Goal: Information Seeking & Learning: Learn about a topic

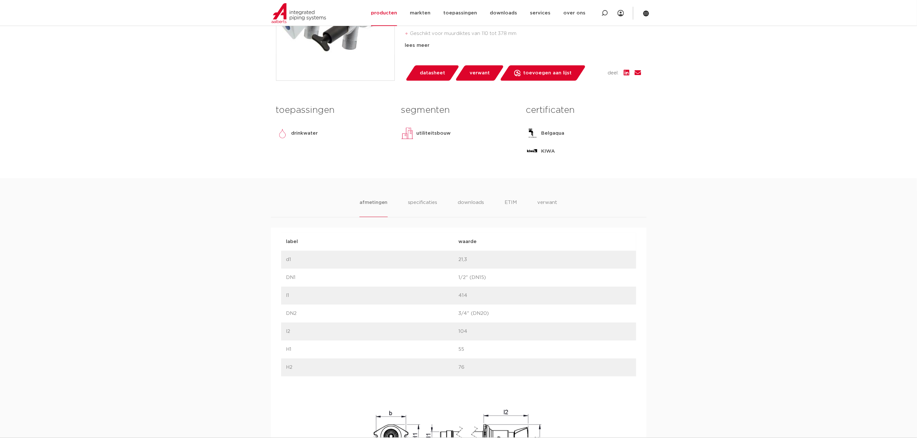
scroll to position [241, 0]
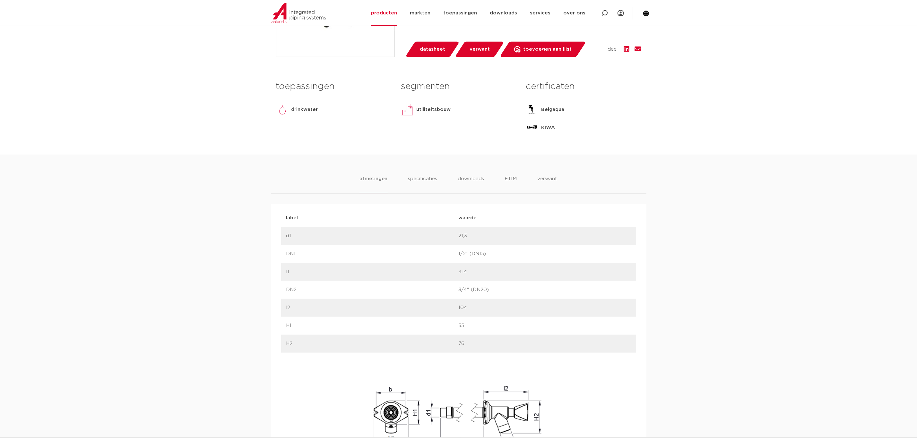
click at [448, 182] on ul "afmetingen specificaties downloads ETIM verwant" at bounding box center [458, 184] width 198 height 18
click at [455, 183] on ul "afmetingen specificaties downloads ETIM verwant" at bounding box center [458, 184] width 198 height 18
click at [467, 183] on li "downloads" at bounding box center [471, 184] width 27 height 18
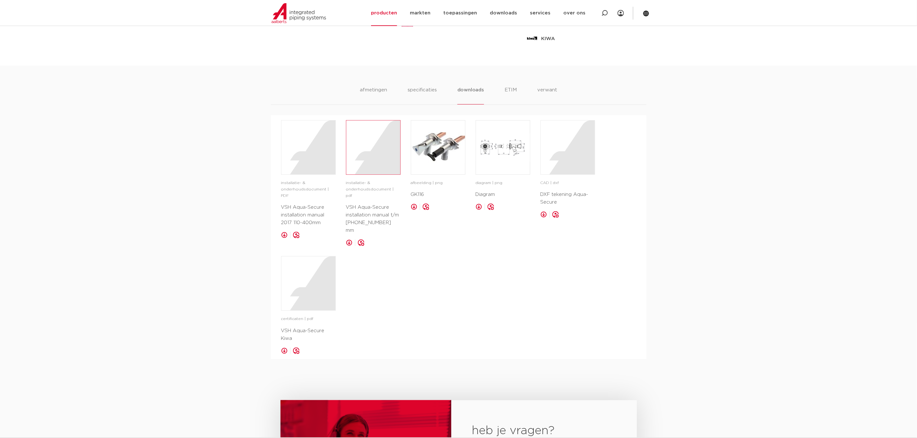
scroll to position [337, 0]
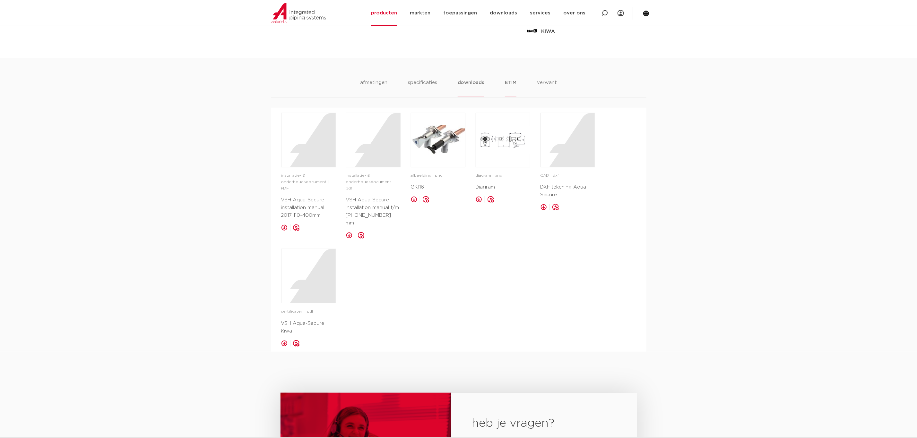
drag, startPoint x: 506, startPoint y: 79, endPoint x: 514, endPoint y: 80, distance: 7.7
click at [506, 79] on li "ETIM" at bounding box center [511, 88] width 12 height 18
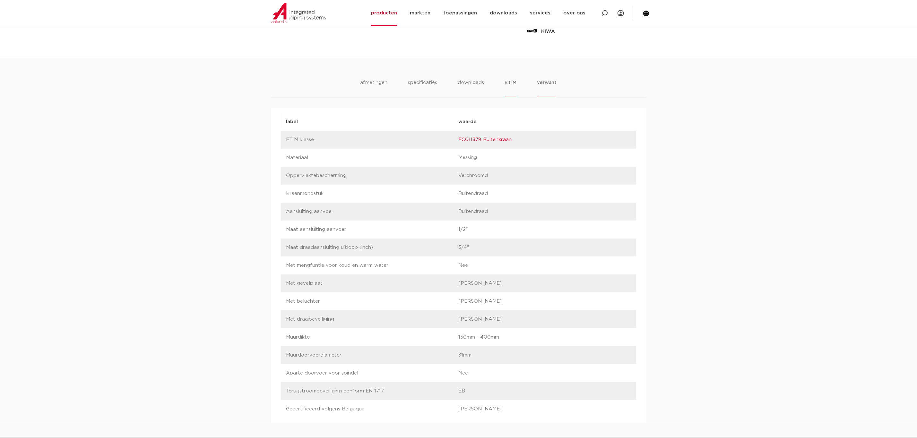
click at [547, 82] on li "verwant" at bounding box center [547, 88] width 20 height 18
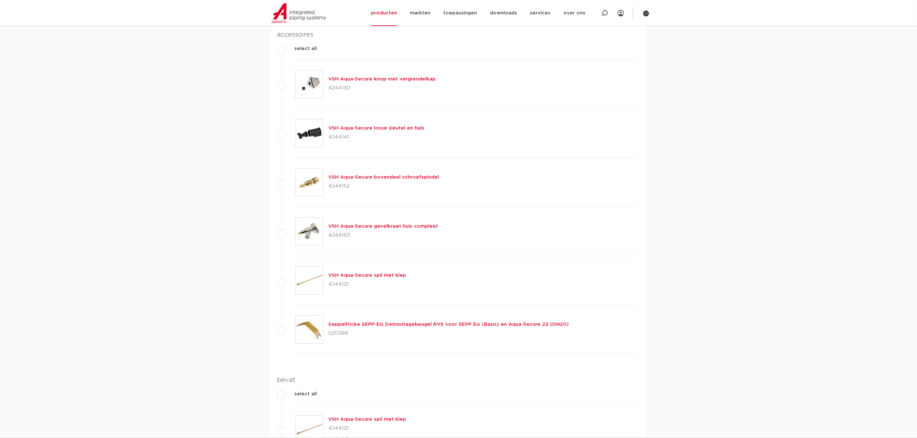
scroll to position [433, 0]
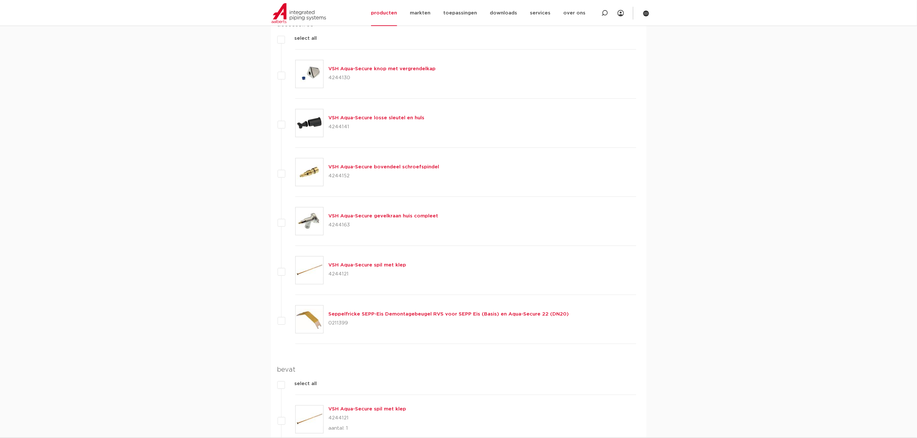
click at [368, 119] on link "VSH Aqua-Secure losse sleutel en huls" at bounding box center [377, 118] width 96 height 5
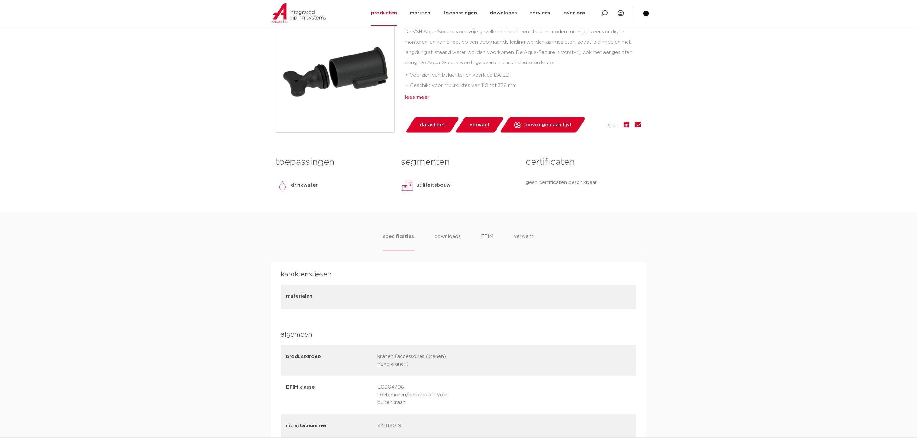
scroll to position [193, 0]
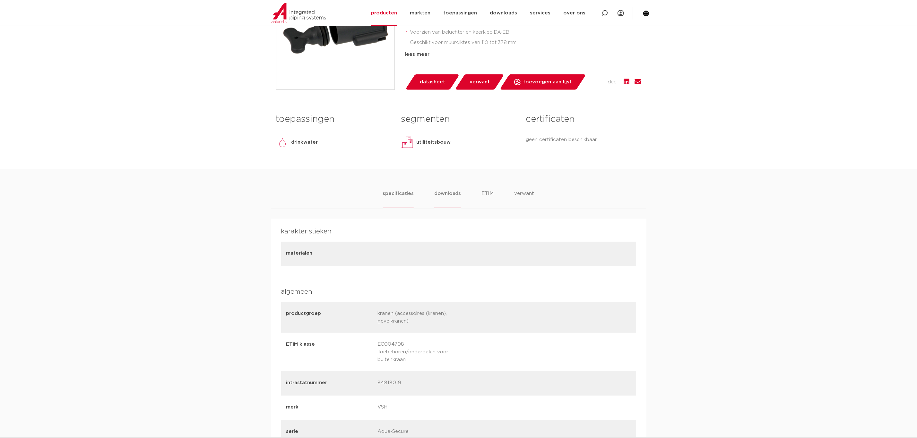
click at [456, 191] on li "downloads" at bounding box center [447, 199] width 27 height 18
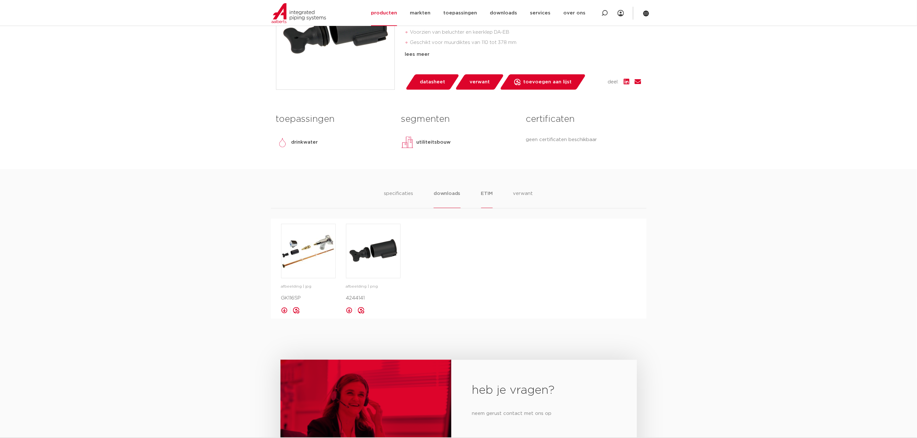
click at [486, 202] on li "ETIM" at bounding box center [487, 199] width 12 height 18
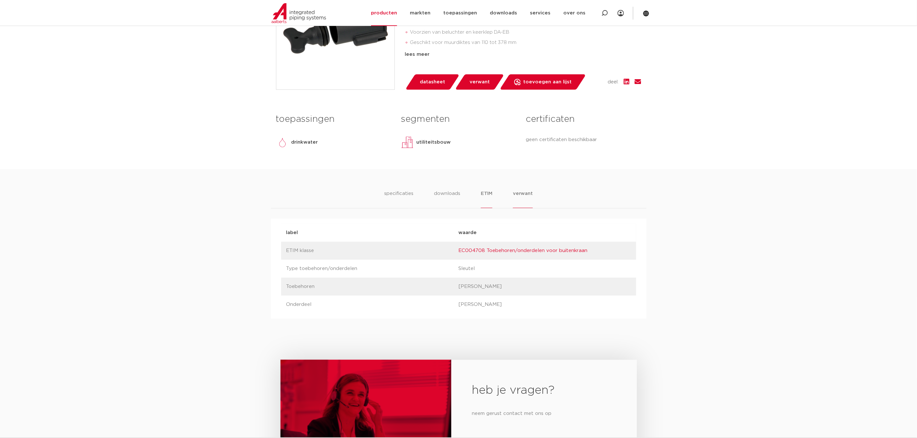
click at [516, 195] on li "verwant" at bounding box center [523, 199] width 20 height 18
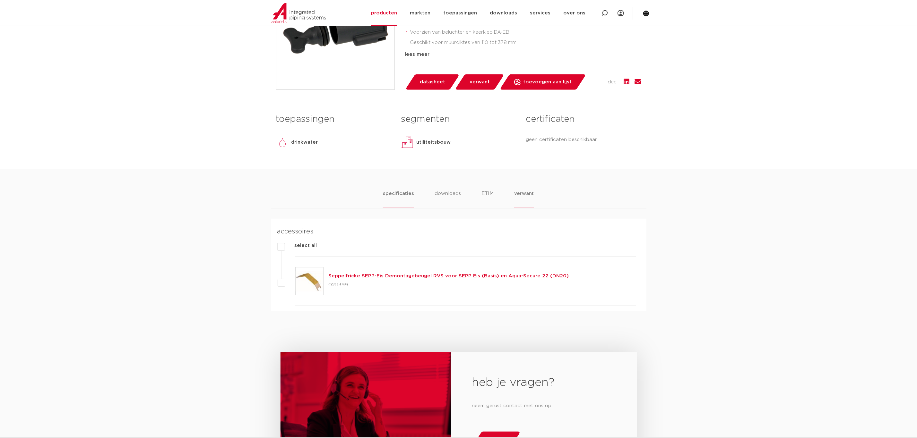
click at [397, 191] on li "specificaties" at bounding box center [398, 199] width 31 height 18
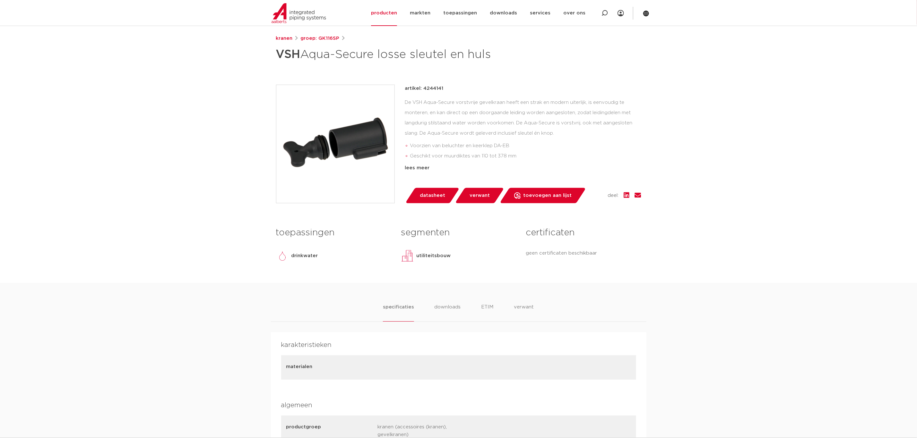
scroll to position [0, 0]
